Goal: Information Seeking & Learning: Learn about a topic

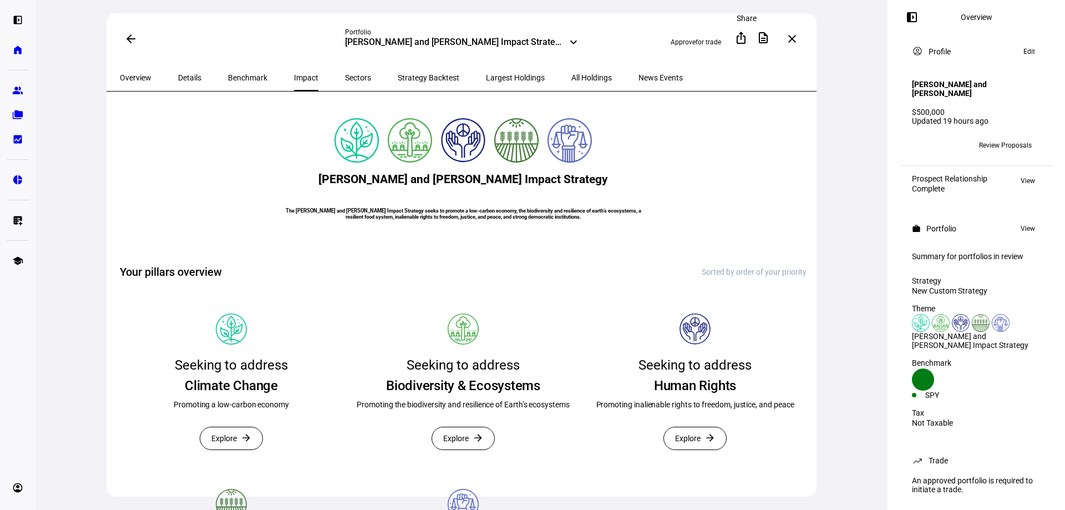
click at [742, 38] on mat-icon "ios_share" at bounding box center [741, 37] width 13 height 13
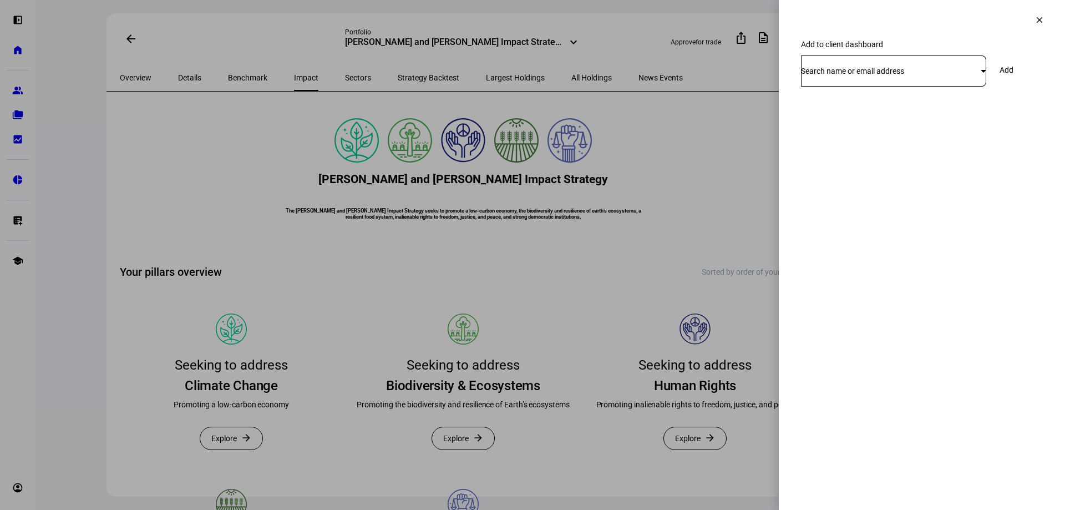
click at [1039, 19] on mat-icon "clear" at bounding box center [1040, 20] width 10 height 10
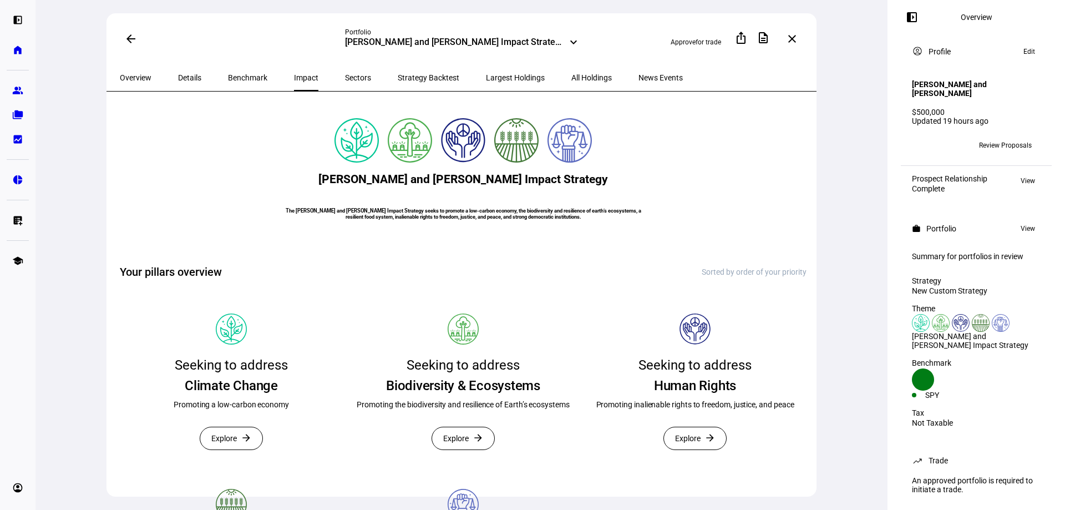
scroll to position [55, 0]
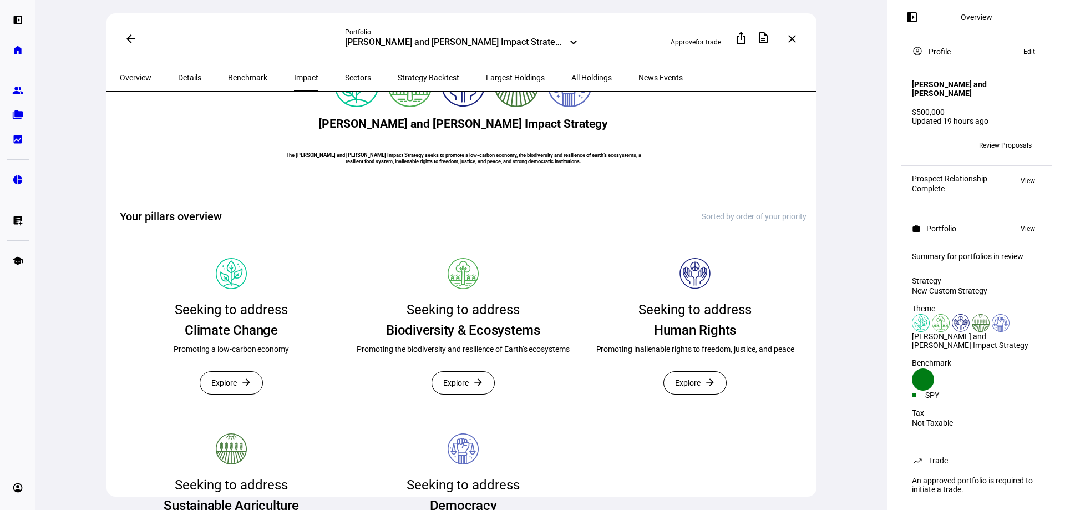
click at [983, 145] on span "Review Proposals" at bounding box center [1005, 146] width 53 height 18
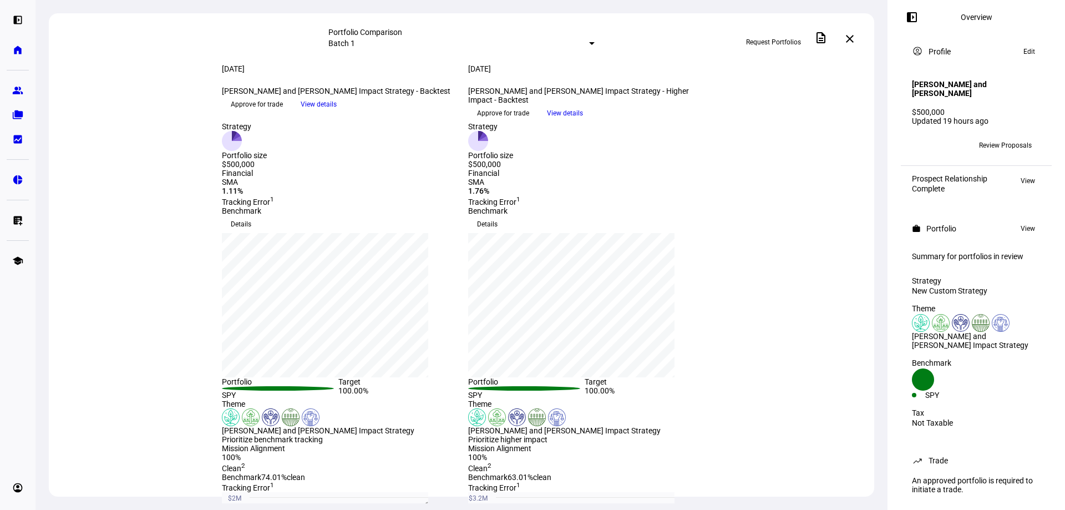
click at [583, 122] on span "View details" at bounding box center [565, 113] width 36 height 17
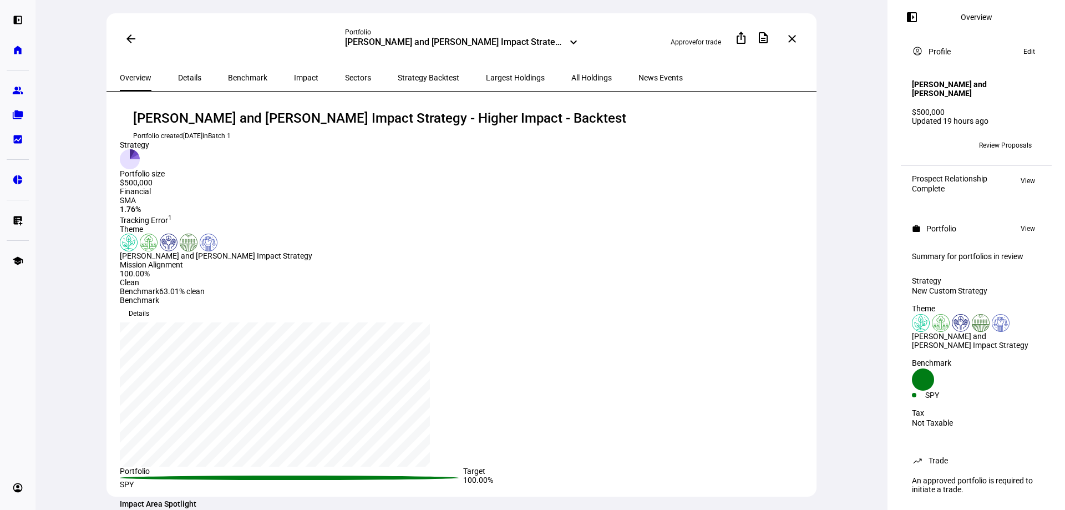
click at [398, 80] on span "Strategy Backtest" at bounding box center [429, 78] width 62 height 8
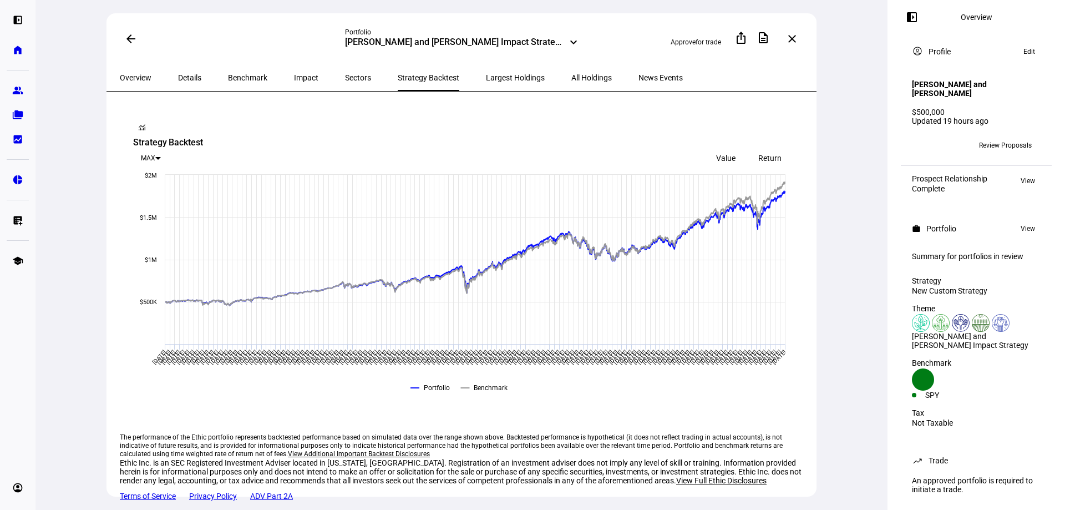
click at [138, 74] on span "Overview" at bounding box center [136, 78] width 32 height 8
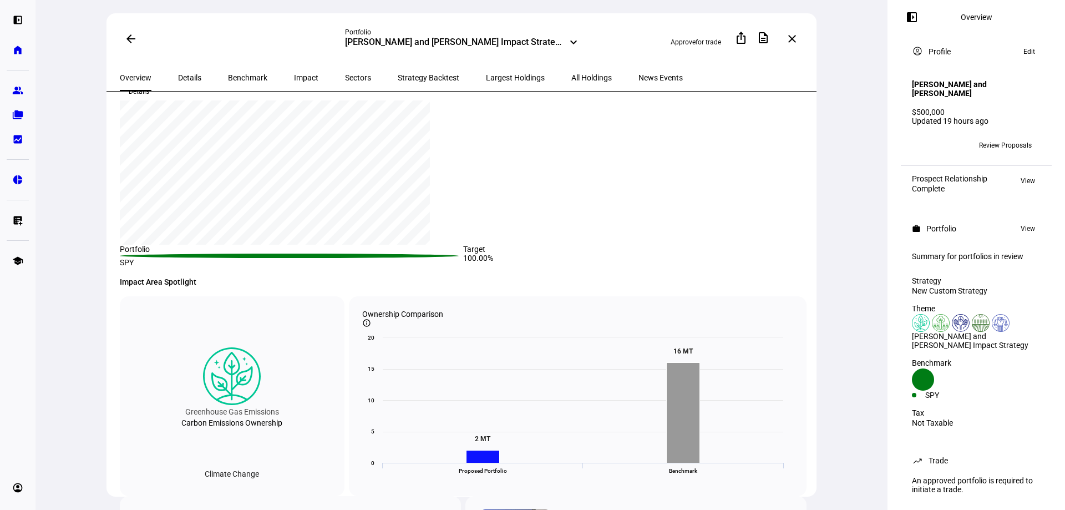
scroll to position [166, 0]
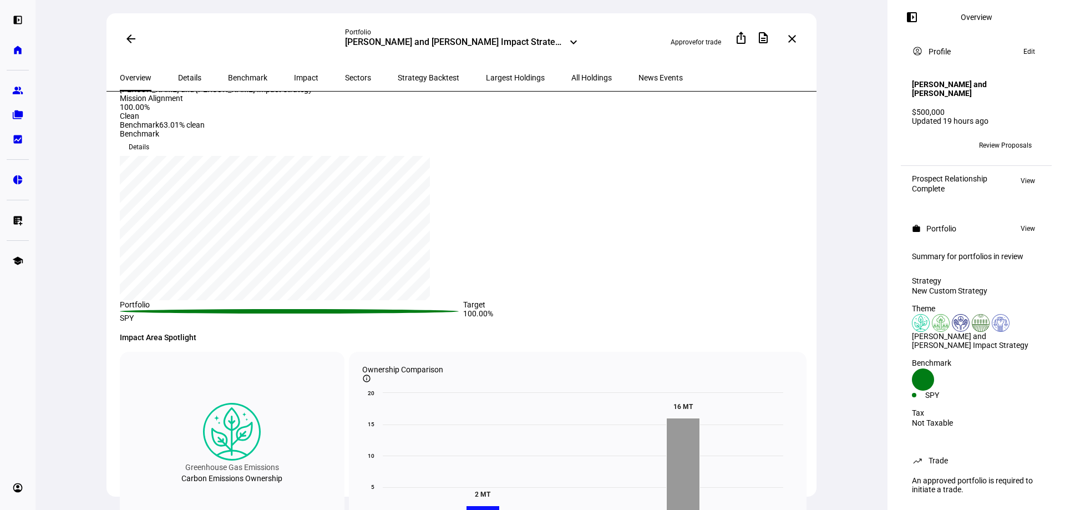
click at [294, 79] on span "Impact" at bounding box center [306, 78] width 24 height 8
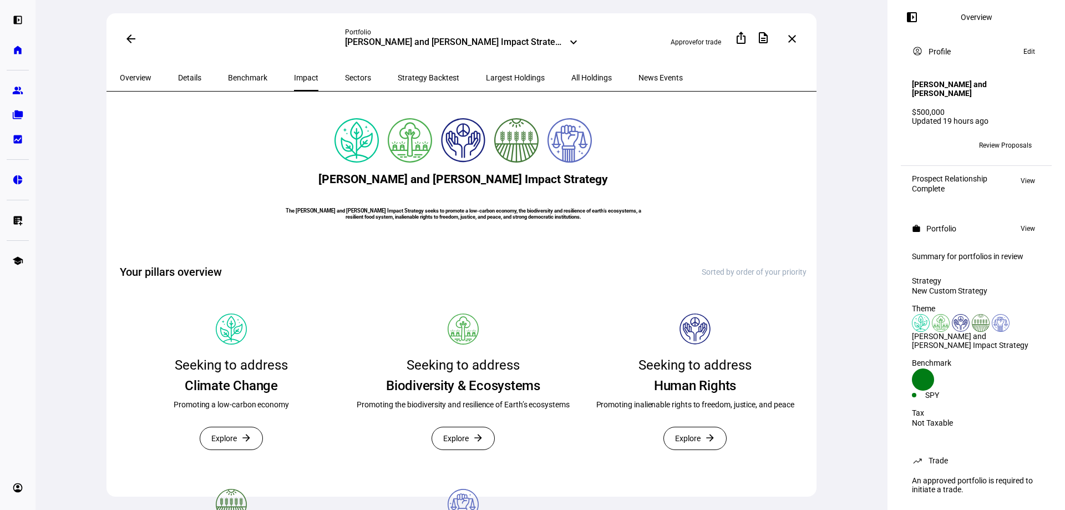
click at [137, 74] on span "Overview" at bounding box center [136, 78] width 32 height 8
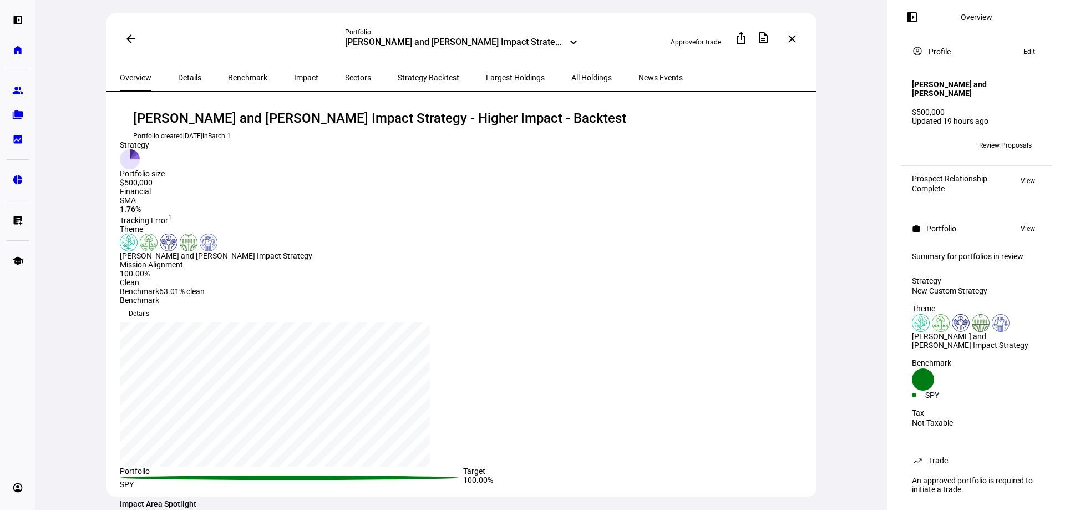
click at [398, 74] on span "Strategy Backtest" at bounding box center [429, 78] width 62 height 8
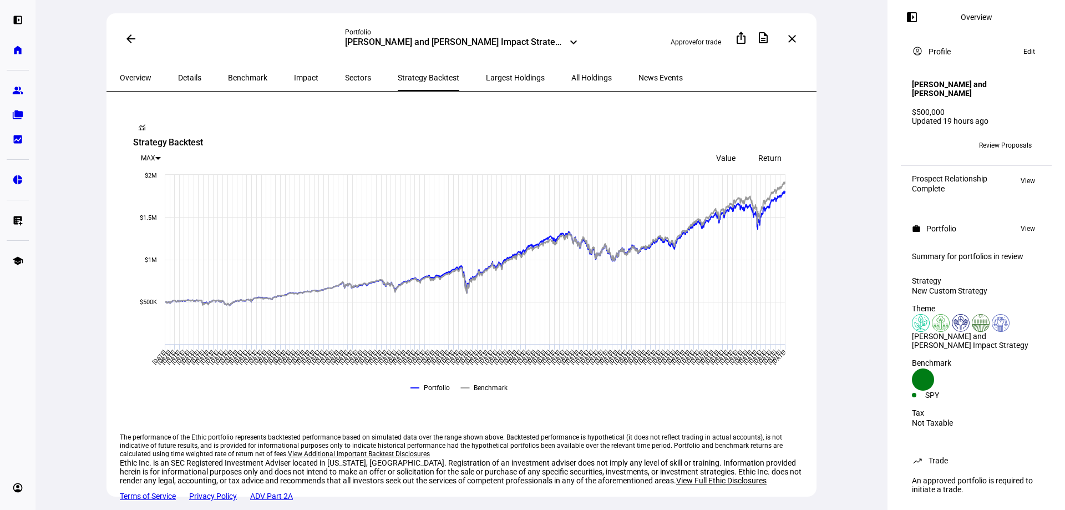
click at [486, 79] on span "Largest Holdings" at bounding box center [515, 78] width 59 height 8
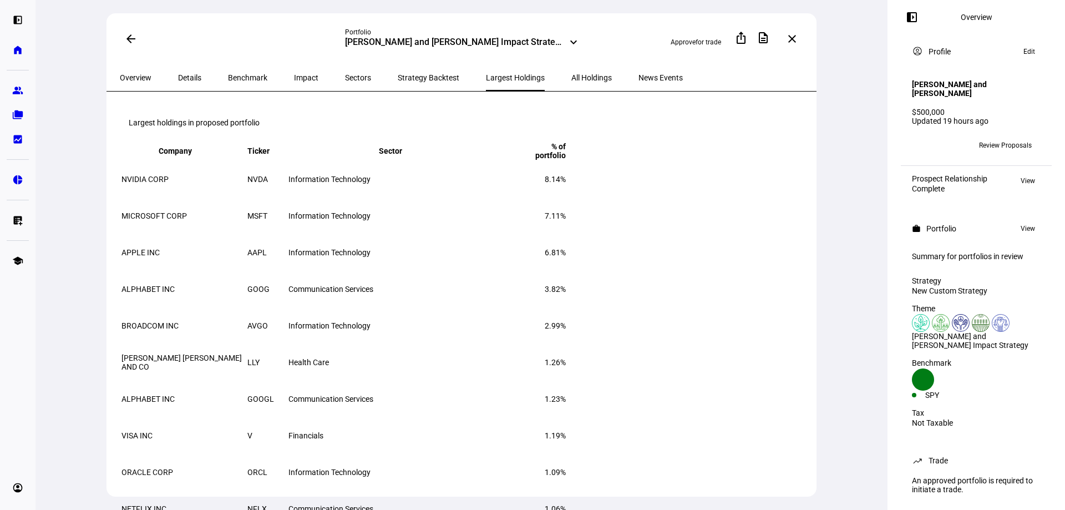
click at [572, 74] on span "All Holdings" at bounding box center [592, 78] width 41 height 8
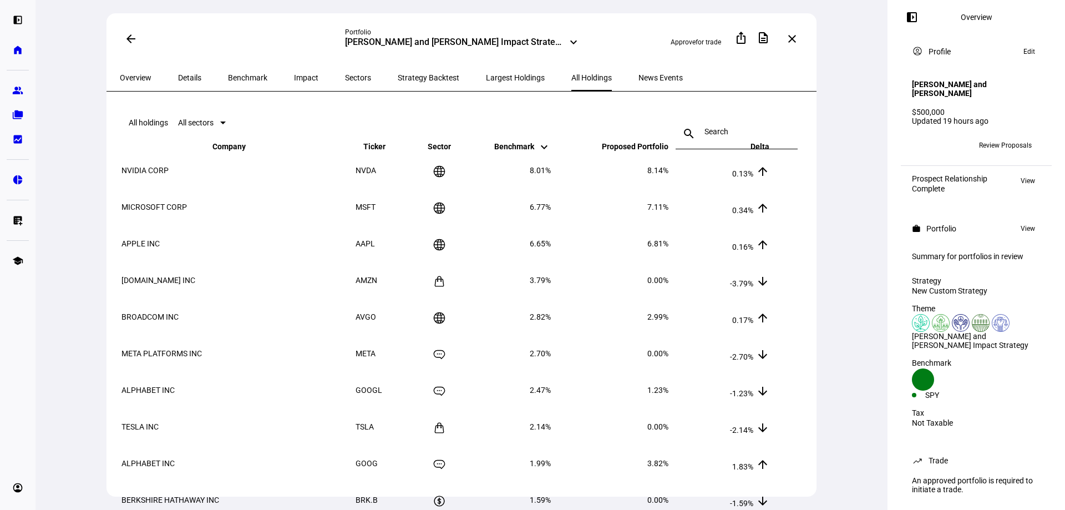
click at [294, 78] on span "Impact" at bounding box center [306, 78] width 24 height 8
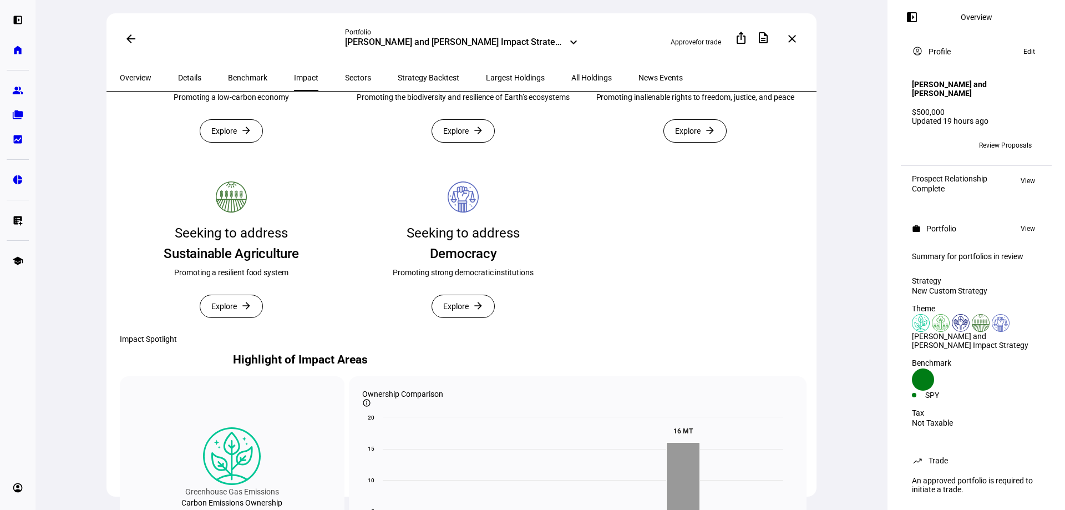
scroll to position [166, 0]
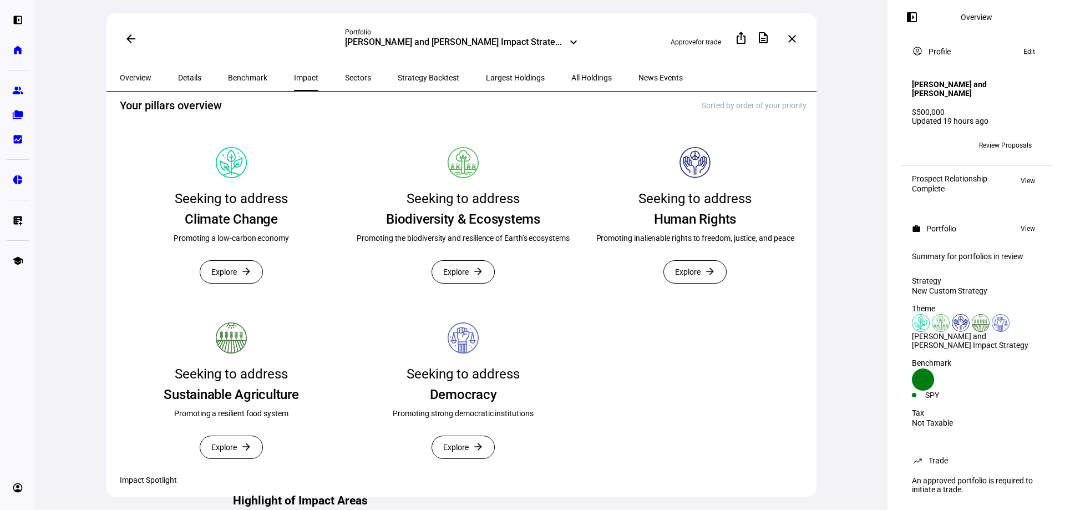
click at [345, 75] on span "Sectors" at bounding box center [358, 78] width 26 height 8
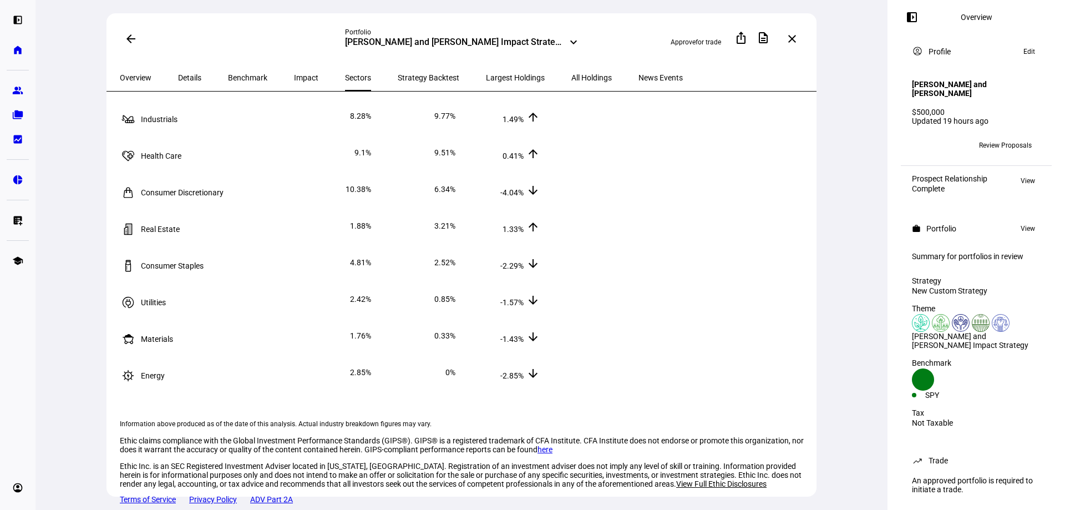
scroll to position [226, 0]
click at [486, 74] on span "Largest Holdings" at bounding box center [515, 78] width 59 height 8
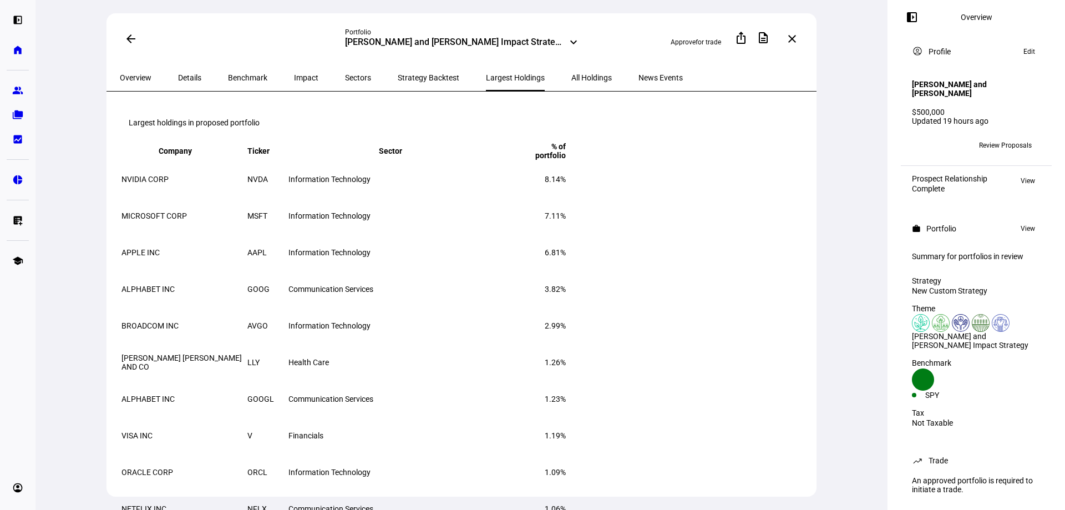
click at [294, 74] on span "Impact" at bounding box center [306, 78] width 24 height 8
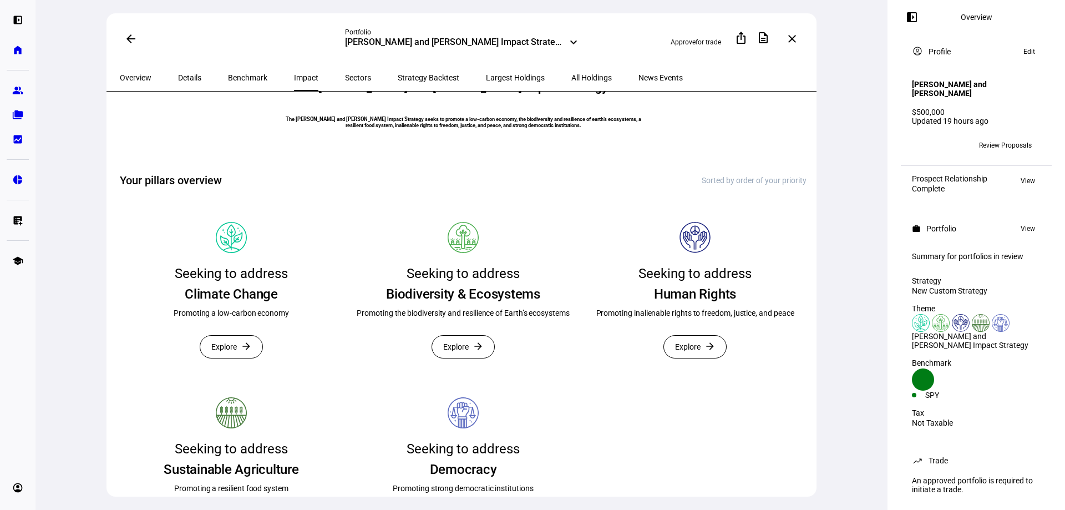
scroll to position [111, 0]
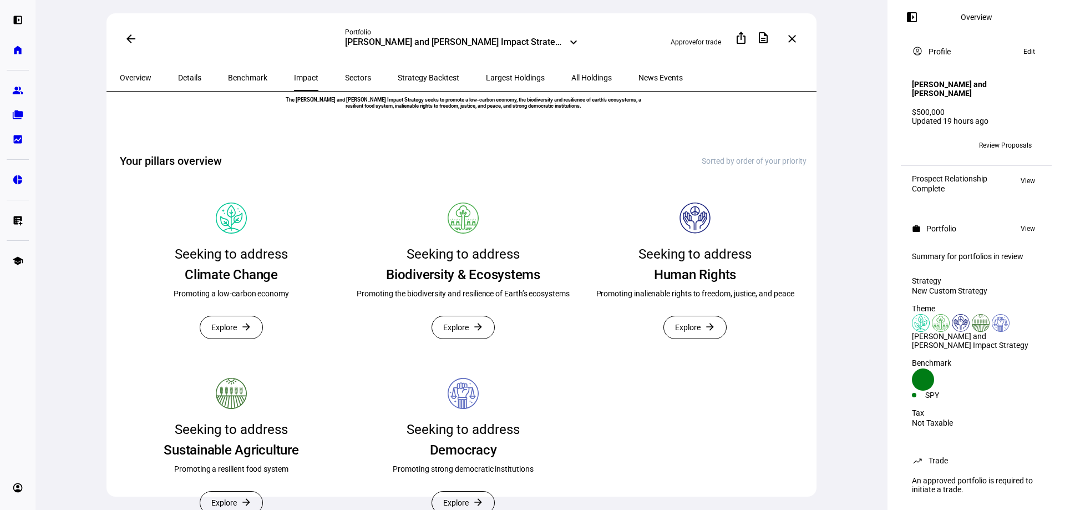
click at [228, 338] on span "Explore" at bounding box center [224, 327] width 26 height 22
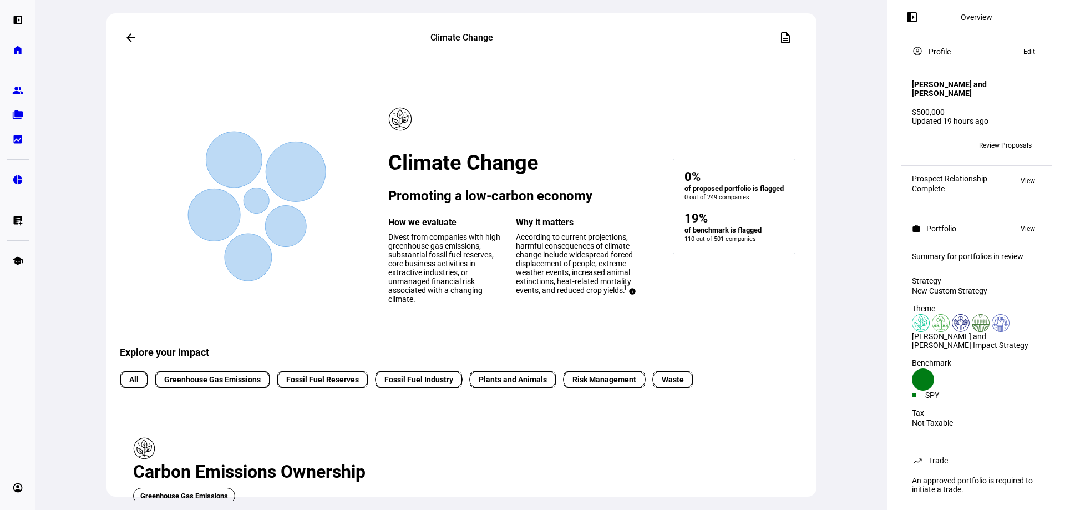
click at [123, 31] on span at bounding box center [131, 37] width 27 height 27
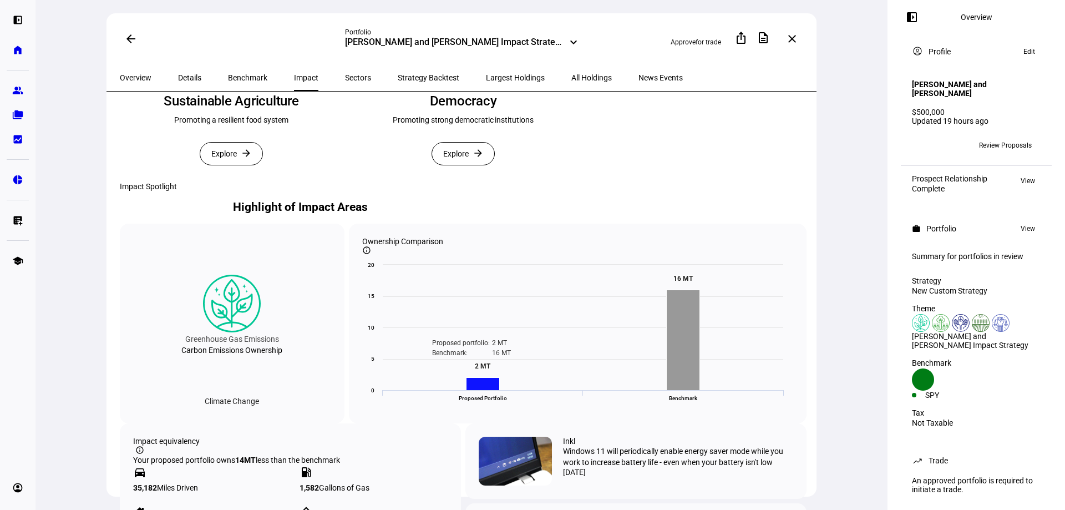
scroll to position [444, 0]
